Goal: Check status: Check status

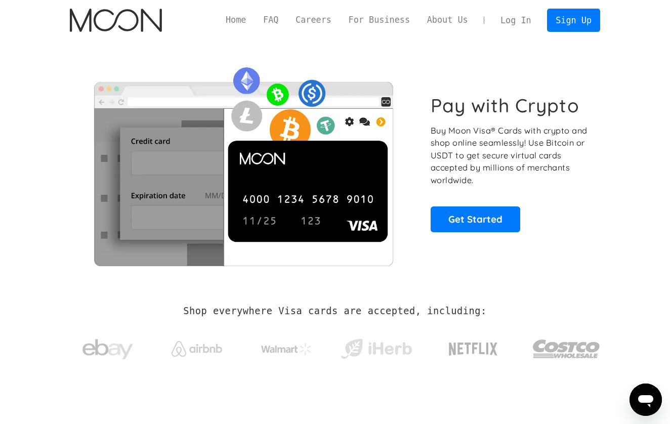
click at [520, 20] on link "Log In" at bounding box center [516, 20] width 48 height 22
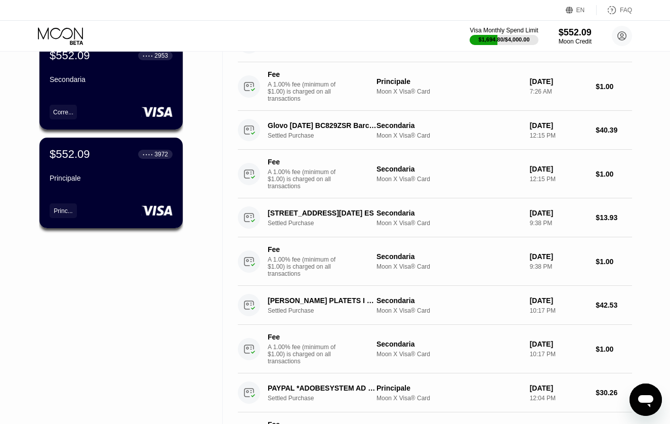
scroll to position [102, 0]
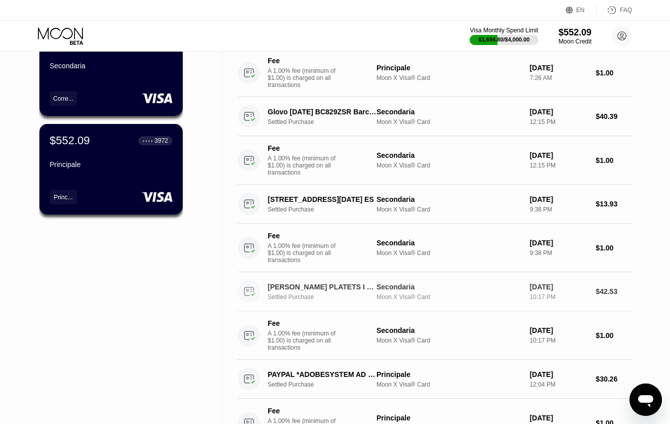
click at [338, 300] on div "Settled Purchase" at bounding box center [326, 296] width 117 height 7
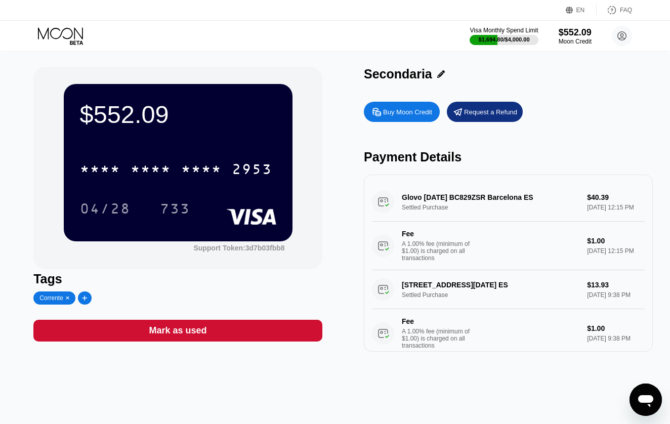
click at [431, 201] on div "Glovo 16AUG BC829ZSR Barcelona ES Settled Purchase $40.39 Aug 16, 2025 12:15 PM…" at bounding box center [508, 227] width 273 height 88
click at [60, 35] on icon at bounding box center [60, 33] width 45 height 12
